Goal: Transaction & Acquisition: Book appointment/travel/reservation

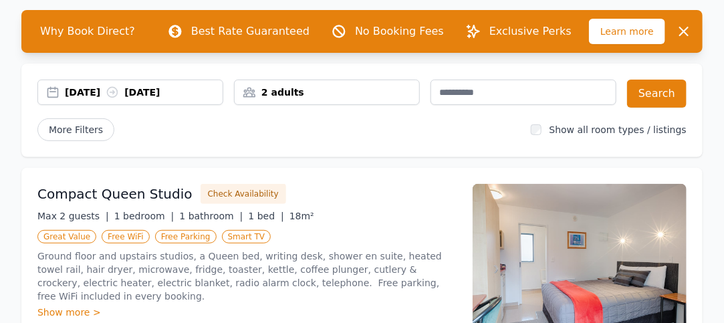
scroll to position [95, 0]
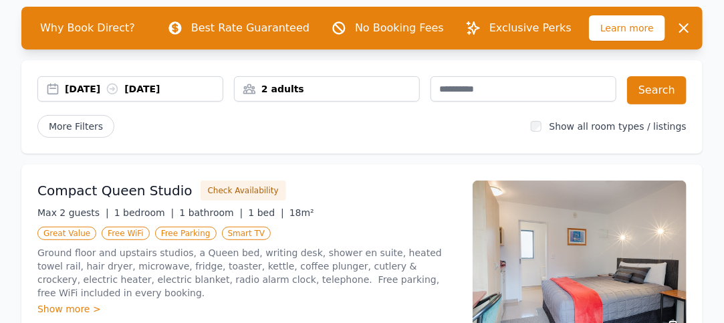
click at [92, 88] on div "[DATE] [DATE]" at bounding box center [144, 88] width 158 height 13
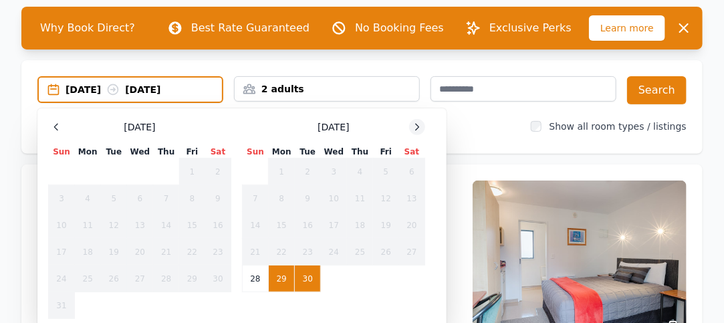
click at [417, 122] on icon at bounding box center [417, 127] width 11 height 11
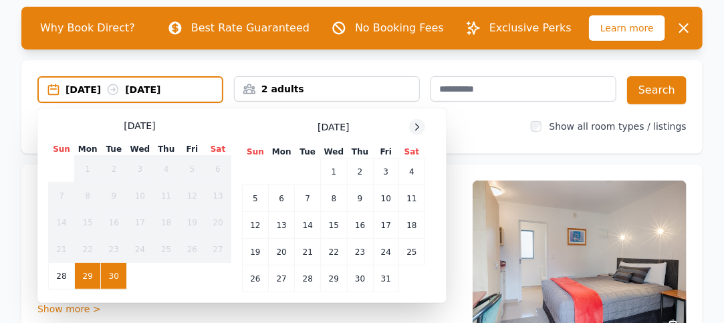
click at [417, 122] on icon at bounding box center [417, 127] width 11 height 11
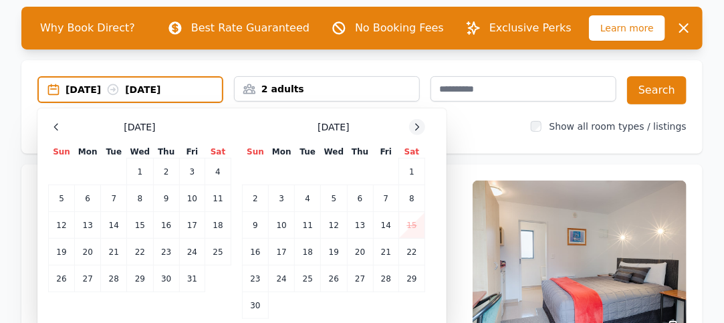
click at [417, 122] on icon at bounding box center [417, 127] width 11 height 11
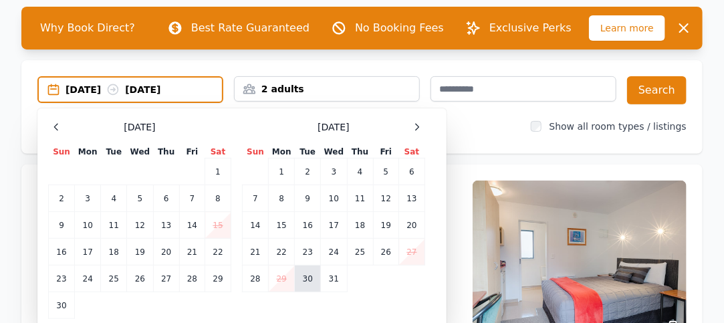
click at [308, 276] on td "30" at bounding box center [308, 279] width 26 height 27
click at [416, 125] on icon at bounding box center [417, 127] width 11 height 11
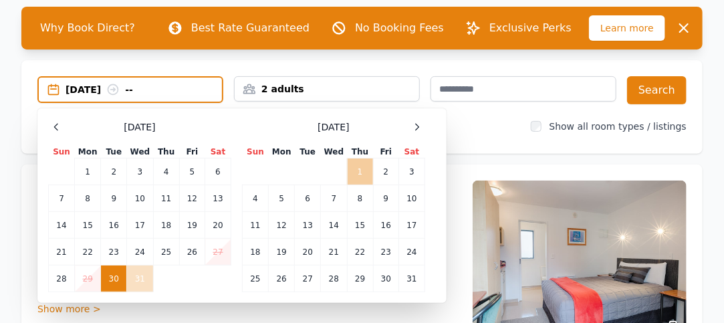
click at [357, 169] on td "1" at bounding box center [360, 172] width 26 height 27
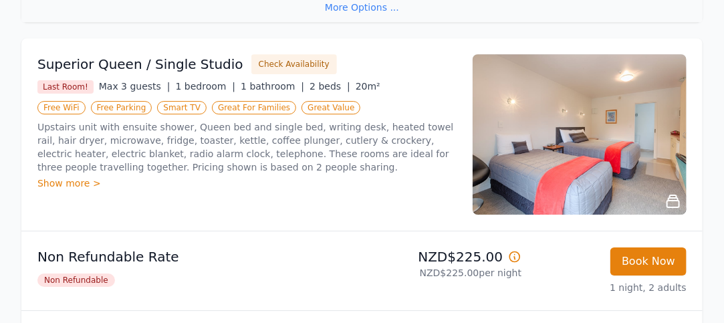
scroll to position [1409, 0]
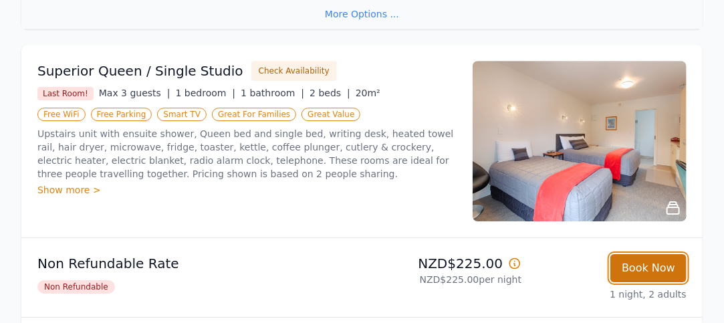
click at [650, 261] on button "Book Now" at bounding box center [649, 268] width 76 height 28
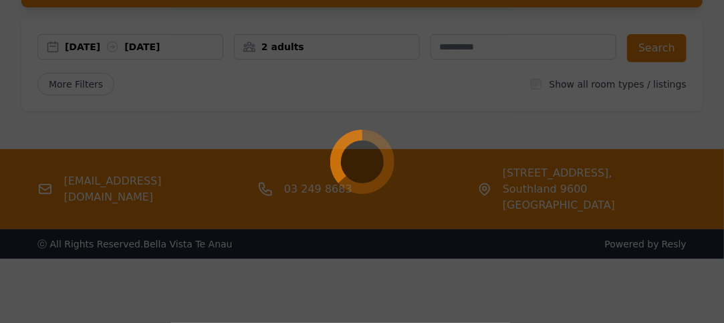
scroll to position [119, 0]
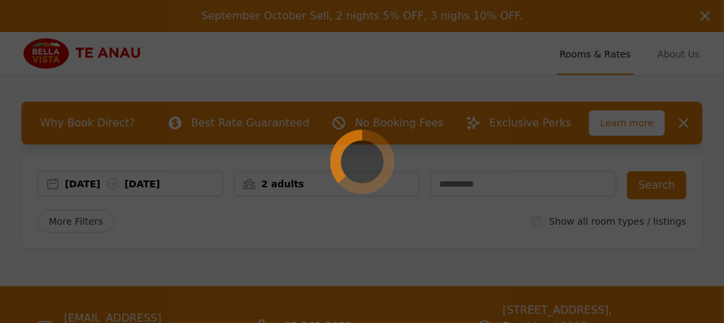
select select "**"
